Goal: Use online tool/utility: Utilize a website feature to perform a specific function

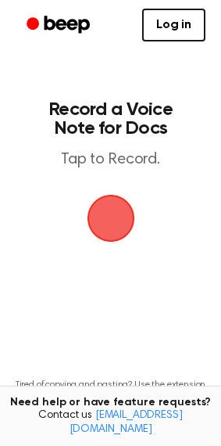
click at [120, 207] on span "button" at bounding box center [111, 218] width 44 height 44
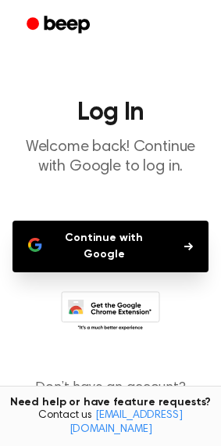
click at [125, 233] on button "Continue with Google" at bounding box center [111, 247] width 196 height 52
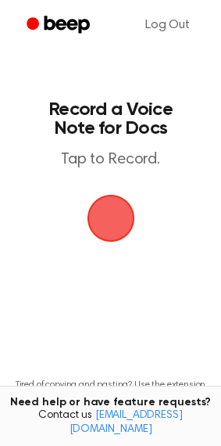
click at [113, 214] on span "button" at bounding box center [111, 219] width 48 height 48
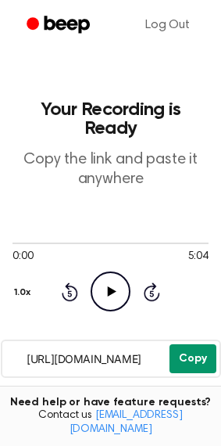
click at [200, 344] on button "Copy" at bounding box center [193, 358] width 47 height 29
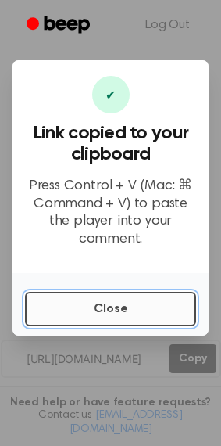
click at [114, 318] on button "Close" at bounding box center [110, 309] width 171 height 34
